Goal: Information Seeking & Learning: Learn about a topic

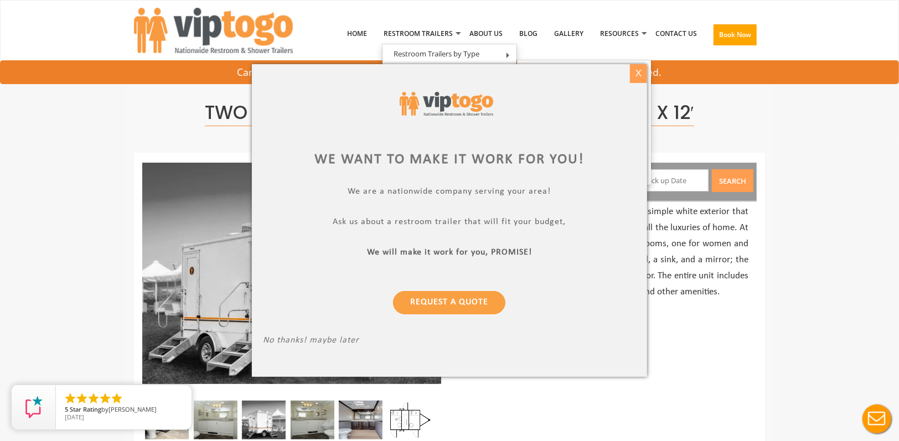
click at [637, 76] on div "X" at bounding box center [638, 73] width 17 height 19
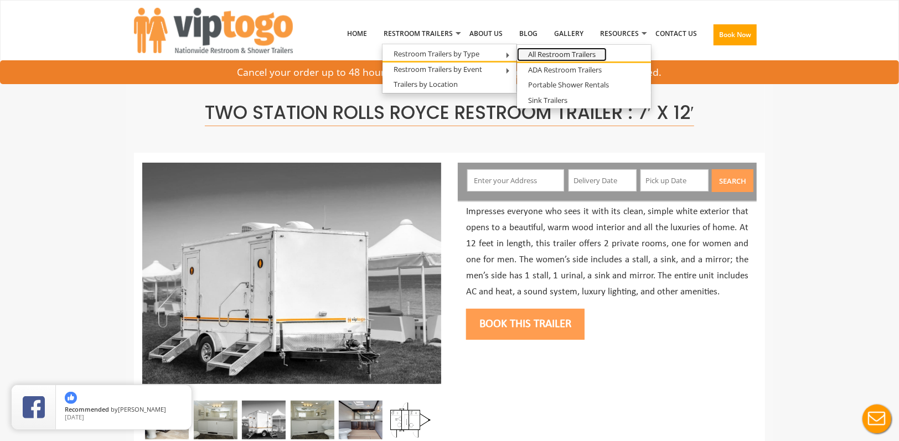
click at [544, 55] on link "All Restroom Trailers" at bounding box center [562, 55] width 90 height 14
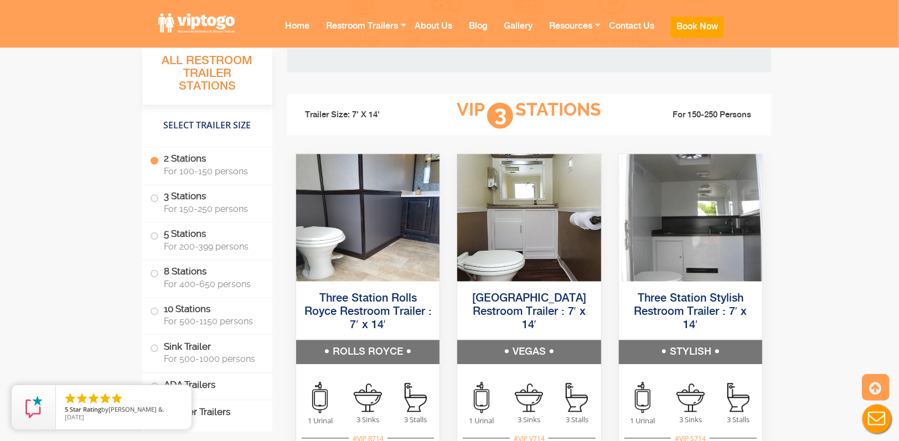
scroll to position [1439, 0]
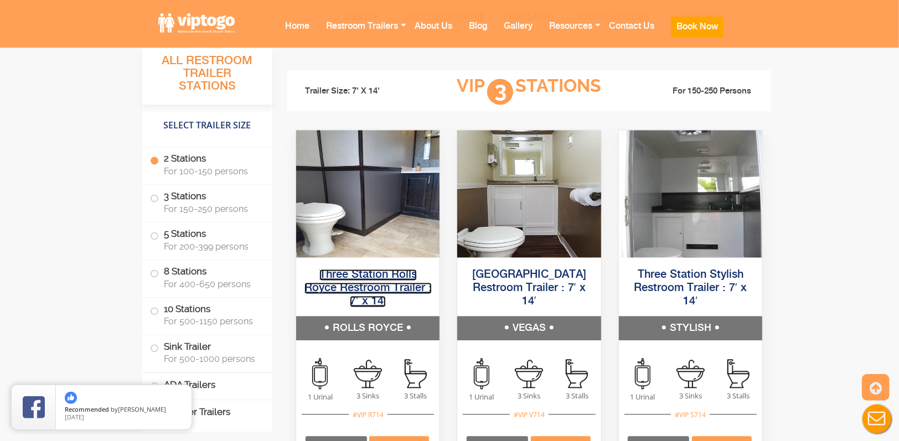
click at [355, 288] on link "Three Station Rolls Royce Restroom Trailer : 7′ x 14′" at bounding box center [367, 288] width 127 height 38
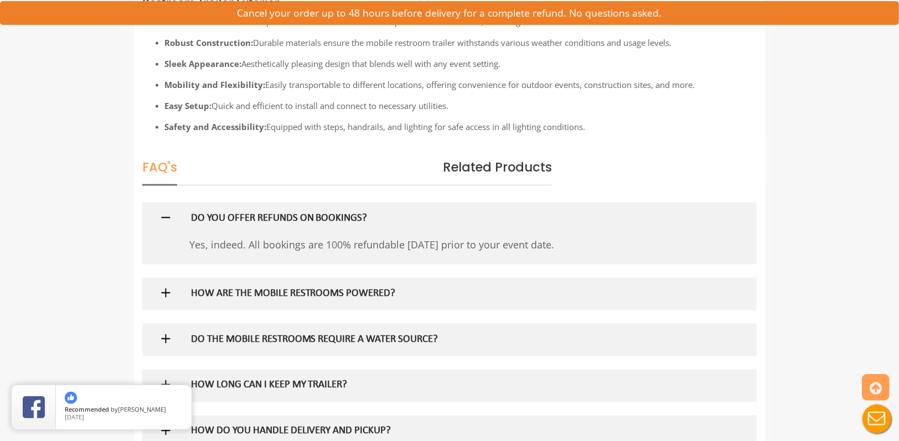
scroll to position [1052, 0]
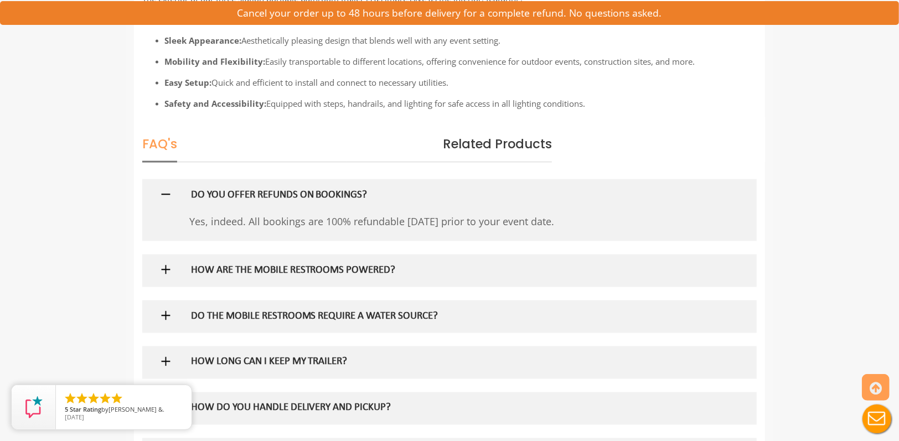
click at [168, 269] on img at bounding box center [166, 270] width 14 height 14
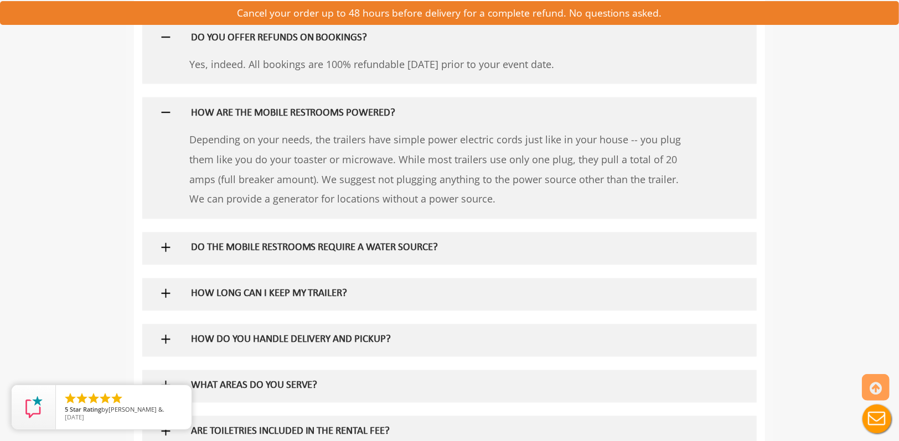
scroll to position [1218, 0]
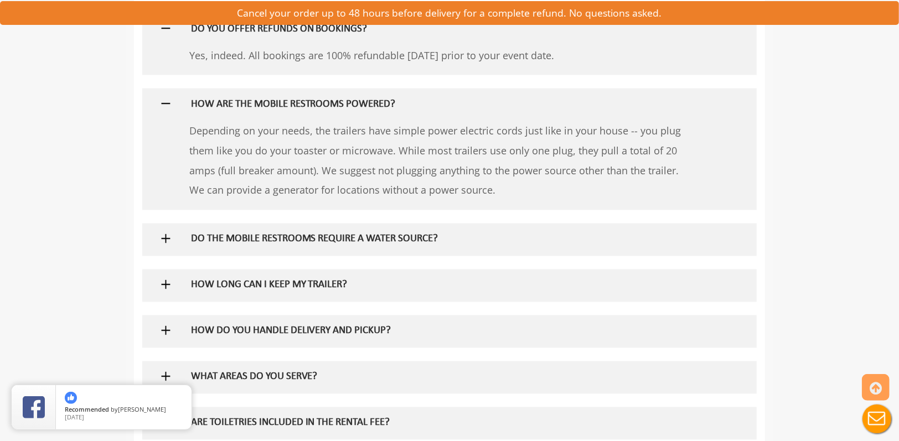
click at [165, 238] on img at bounding box center [166, 239] width 14 height 14
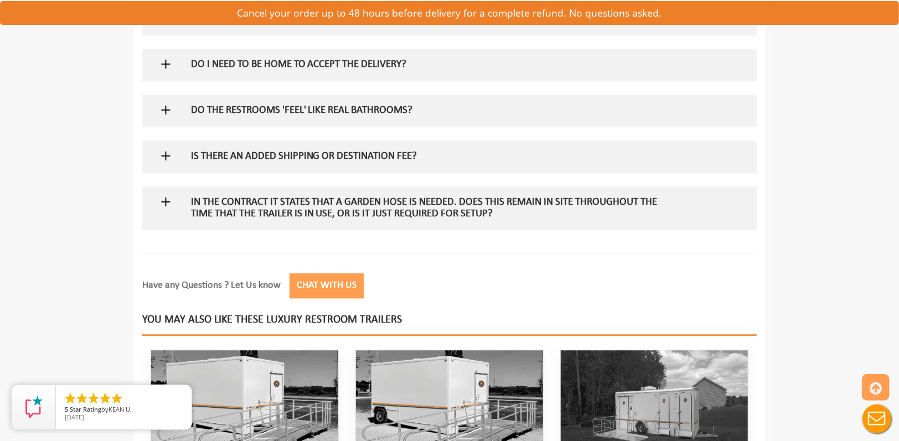
scroll to position [1938, 0]
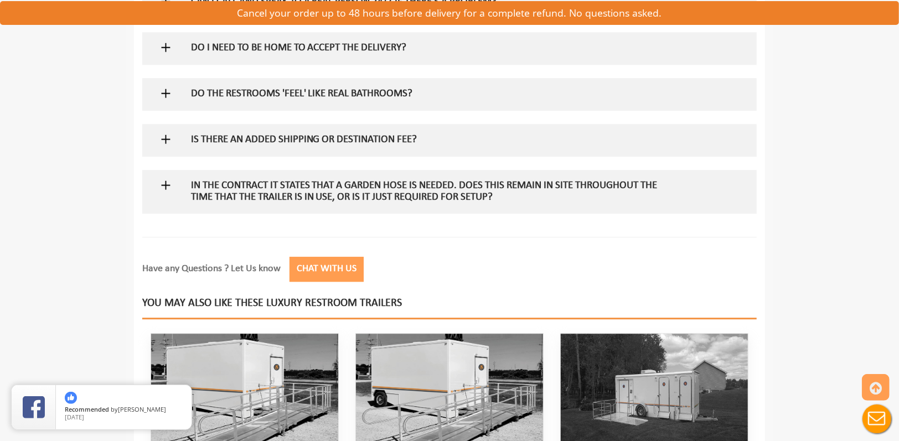
click at [166, 185] on img at bounding box center [166, 185] width 14 height 14
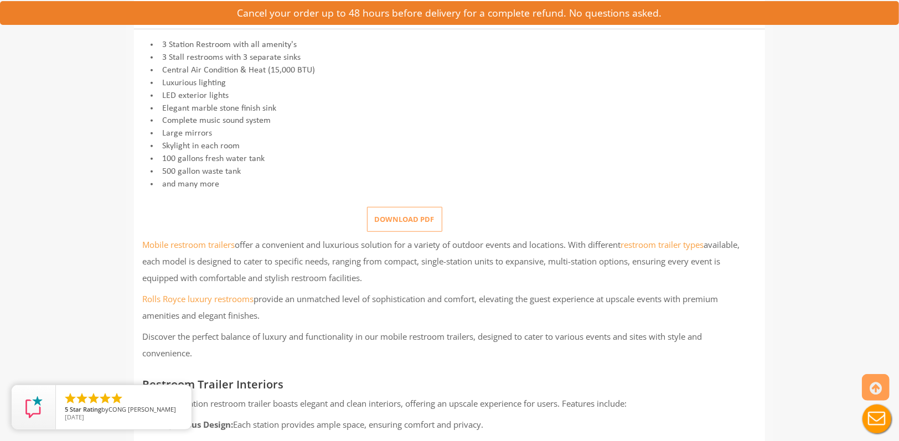
scroll to position [498, 0]
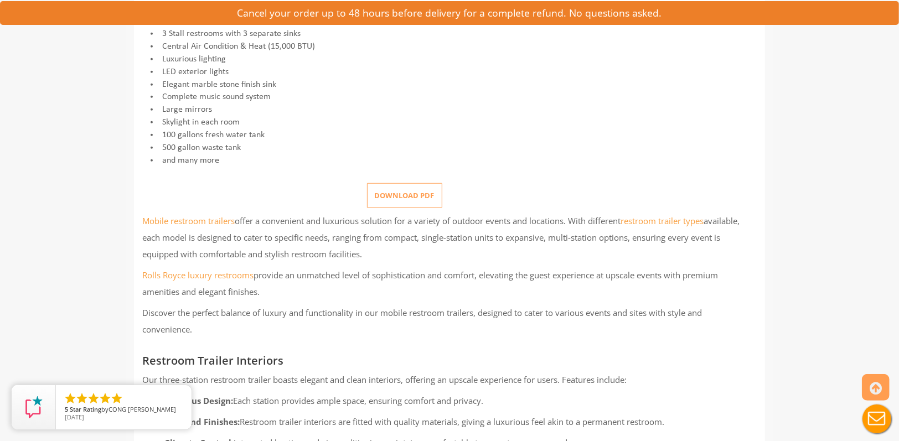
click at [413, 199] on button "Download pdf" at bounding box center [404, 195] width 75 height 25
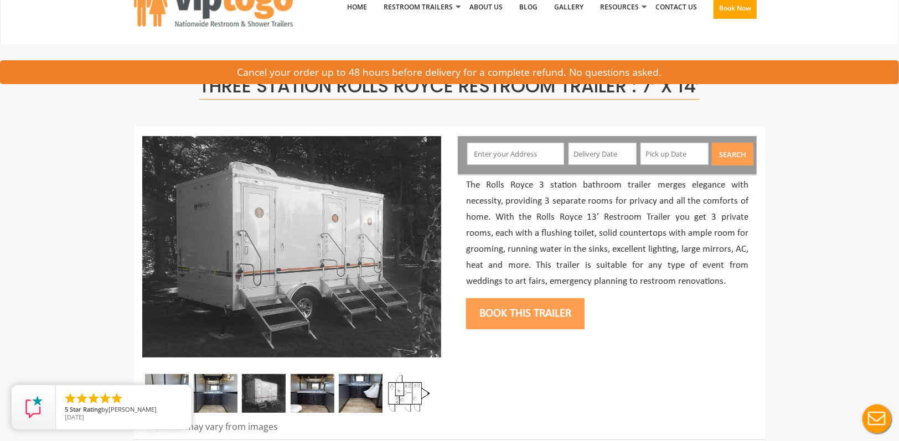
scroll to position [0, 0]
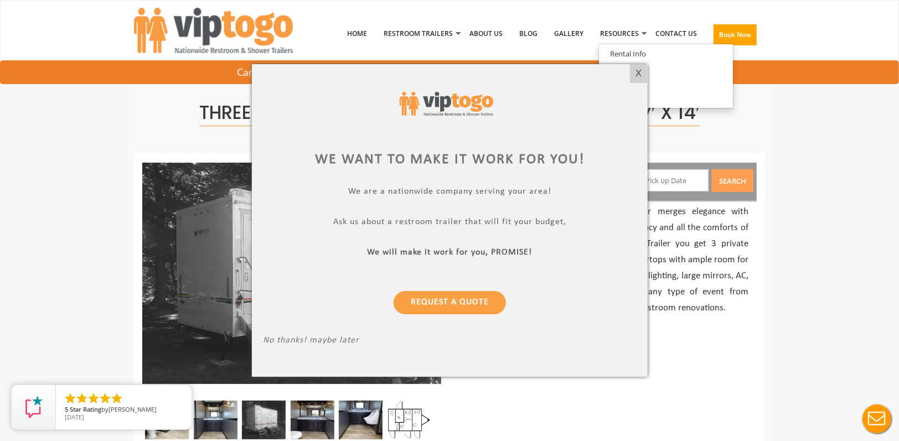
drag, startPoint x: 640, startPoint y: 76, endPoint x: 624, endPoint y: 68, distance: 18.1
click at [640, 76] on div "X" at bounding box center [638, 73] width 17 height 19
